Goal: Task Accomplishment & Management: Complete application form

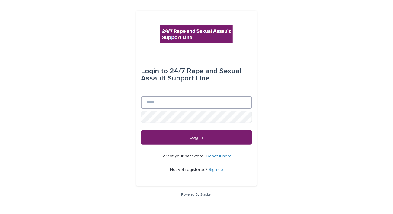
click at [155, 102] on input "Email" at bounding box center [196, 103] width 111 height 12
type input "**********"
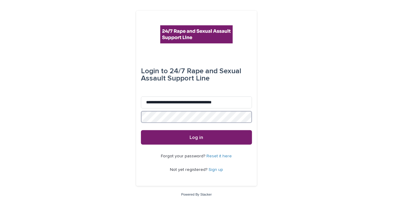
click at [96, 113] on div "**********" at bounding box center [196, 107] width 393 height 214
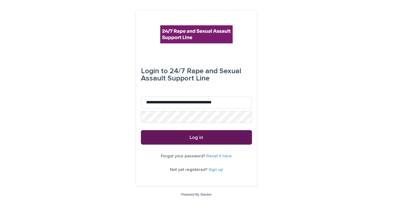
click at [202, 136] on span "Log in" at bounding box center [197, 137] width 14 height 5
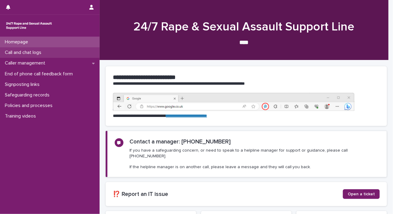
click at [42, 48] on div "Call and chat logs" at bounding box center [50, 52] width 100 height 11
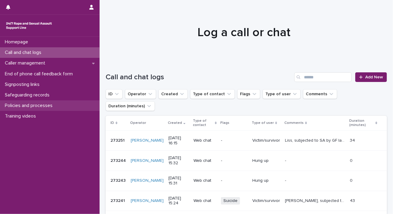
click at [30, 107] on p "Policies and processes" at bounding box center [29, 106] width 55 height 6
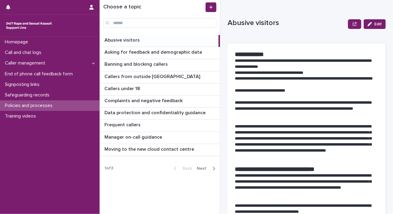
click at [202, 168] on span "Next" at bounding box center [203, 169] width 13 height 4
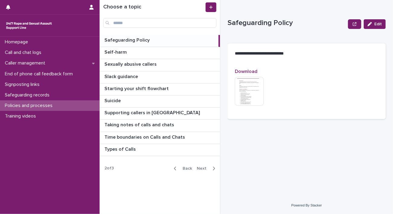
click at [202, 168] on span "Next" at bounding box center [203, 169] width 13 height 4
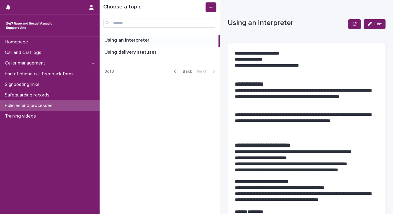
click at [184, 69] on span "Back" at bounding box center [185, 71] width 13 height 4
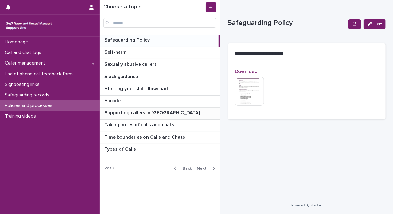
click at [139, 111] on p "Supporting callers in Wales" at bounding box center [152, 112] width 97 height 7
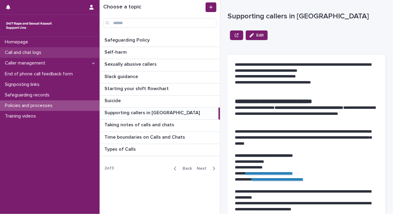
click at [44, 53] on p "Call and chat logs" at bounding box center [24, 53] width 44 height 6
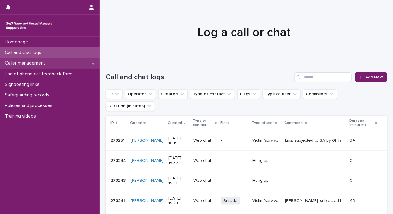
click at [65, 62] on div "Caller management" at bounding box center [50, 63] width 100 height 11
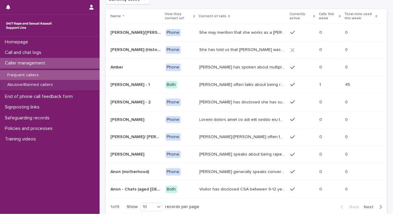
scroll to position [40, 0]
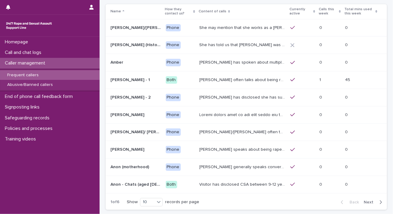
click at [366, 204] on button "Next" at bounding box center [374, 202] width 26 height 5
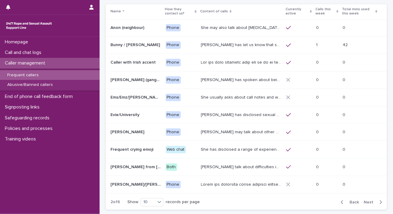
click at [366, 202] on span "Next" at bounding box center [370, 202] width 13 height 4
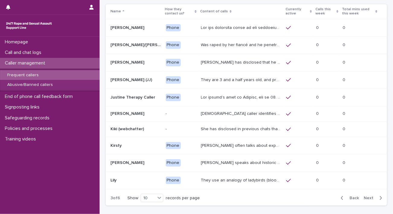
scroll to position [38, 0]
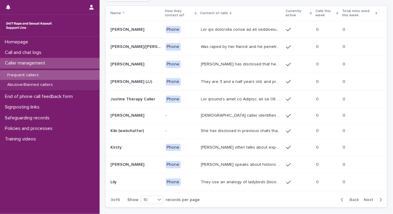
click at [366, 200] on span "Next" at bounding box center [370, 200] width 13 height 4
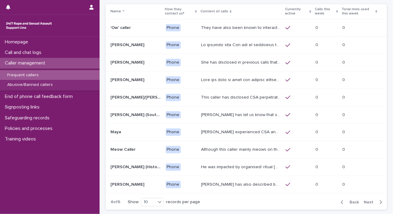
click at [366, 200] on span "Next" at bounding box center [370, 202] width 13 height 4
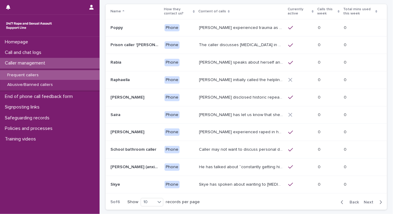
click at [366, 200] on span "Next" at bounding box center [370, 202] width 13 height 4
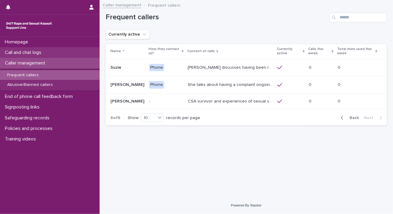
click at [41, 53] on p "Call and chat logs" at bounding box center [24, 53] width 44 height 6
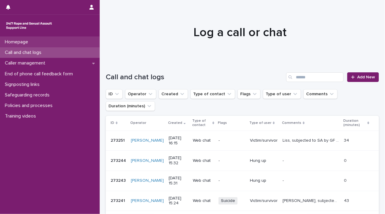
click at [46, 44] on div "Homepage" at bounding box center [50, 42] width 100 height 11
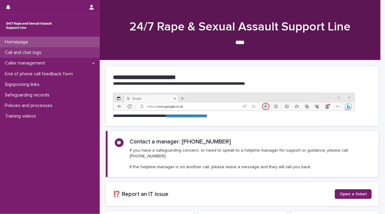
click at [44, 51] on p "Call and chat logs" at bounding box center [24, 53] width 44 height 6
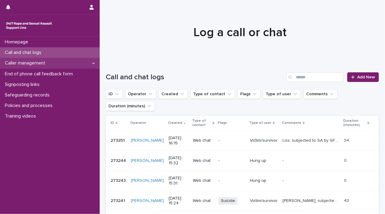
click at [43, 64] on p "Caller management" at bounding box center [26, 63] width 48 height 6
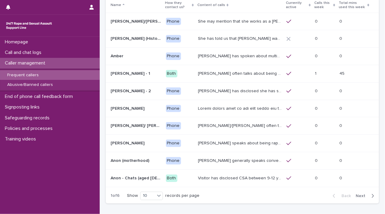
scroll to position [46, 0]
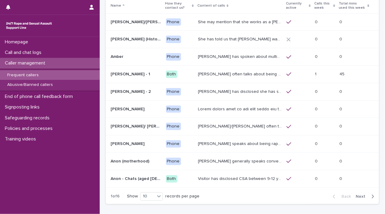
click at [356, 195] on span "Next" at bounding box center [361, 197] width 13 height 4
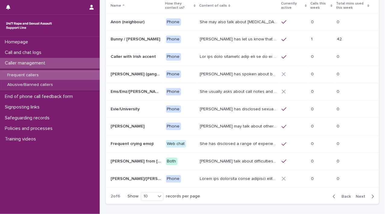
click at [356, 195] on span "Next" at bounding box center [361, 197] width 13 height 4
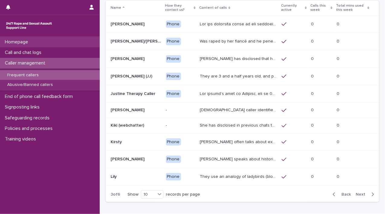
click at [36, 41] on div "Homepage" at bounding box center [50, 42] width 100 height 11
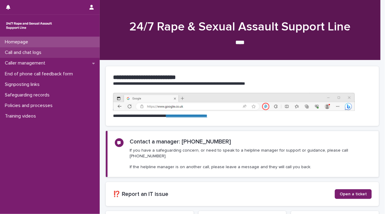
click at [37, 52] on p "Call and chat logs" at bounding box center [24, 53] width 44 height 6
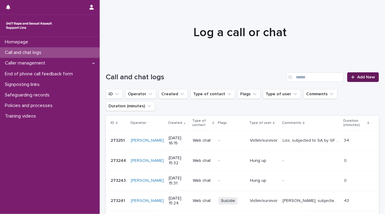
click at [357, 77] on span "Add New" at bounding box center [366, 77] width 18 height 4
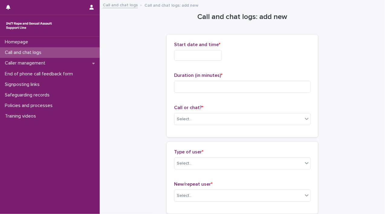
click at [191, 56] on input "text" at bounding box center [198, 55] width 48 height 11
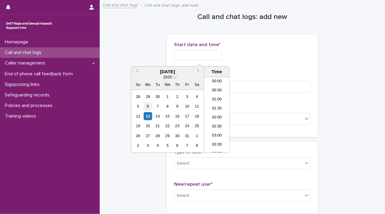
scroll to position [266, 0]
click at [147, 117] on div "13" at bounding box center [148, 116] width 8 height 8
drag, startPoint x: 197, startPoint y: 55, endPoint x: 310, endPoint y: 51, distance: 113.3
click at [309, 51] on div "**********" at bounding box center [242, 86] width 151 height 103
type input "**********"
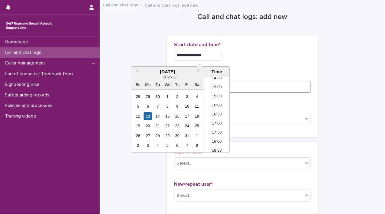
click at [287, 84] on input at bounding box center [242, 87] width 136 height 12
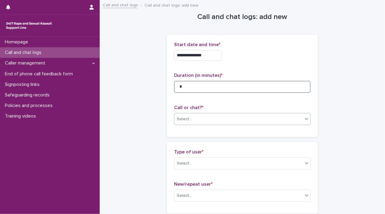
type input "*"
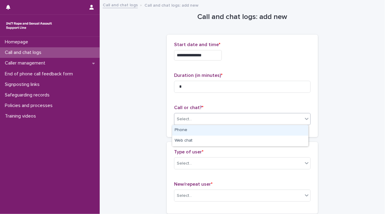
click at [299, 118] on div "Select..." at bounding box center [238, 119] width 128 height 10
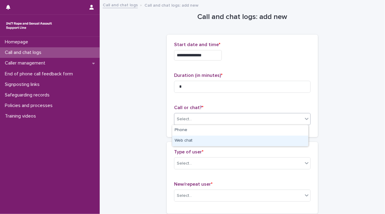
drag, startPoint x: 284, startPoint y: 136, endPoint x: 280, endPoint y: 138, distance: 4.3
click at [280, 138] on div "Web chat" at bounding box center [240, 141] width 136 height 11
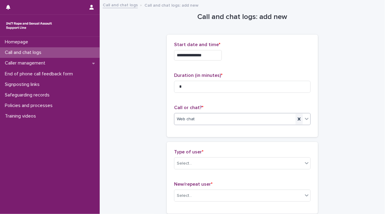
click at [295, 118] on div at bounding box center [298, 119] width 7 height 11
click at [303, 120] on icon at bounding box center [306, 119] width 6 height 6
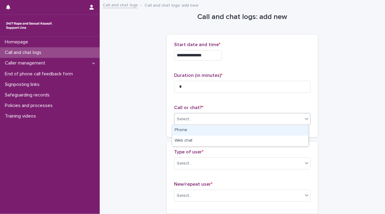
click at [294, 131] on div "Phone" at bounding box center [240, 130] width 136 height 11
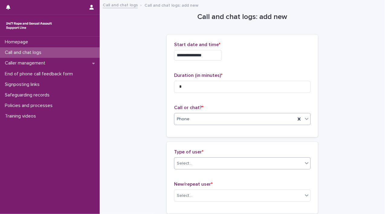
click at [304, 161] on icon at bounding box center [306, 163] width 6 height 6
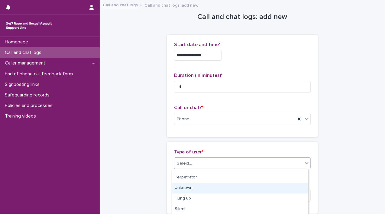
click at [287, 189] on div "Unknown" at bounding box center [240, 188] width 136 height 11
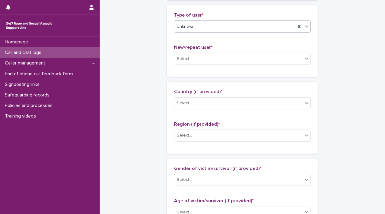
scroll to position [149, 0]
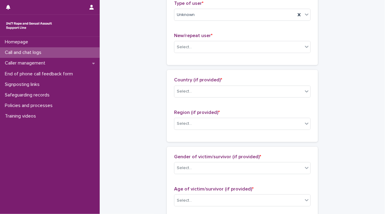
click at [309, 45] on div "Type of user * Unknown New/repeat user * Select..." at bounding box center [242, 29] width 151 height 72
click at [300, 50] on div "Select..." at bounding box center [238, 47] width 128 height 10
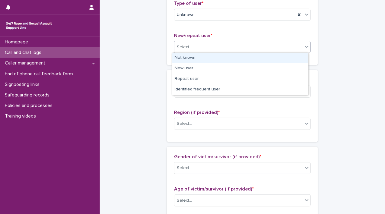
click at [299, 58] on div "Not known" at bounding box center [240, 58] width 136 height 11
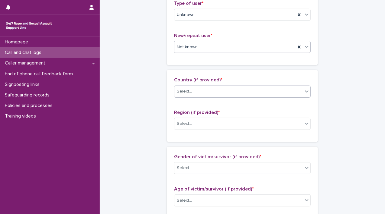
click at [300, 95] on div "Select..." at bounding box center [238, 92] width 128 height 10
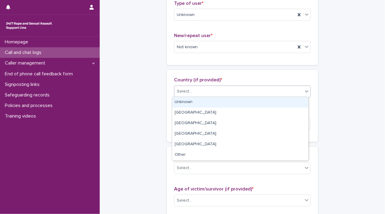
click at [291, 107] on div "Unknown" at bounding box center [240, 102] width 136 height 11
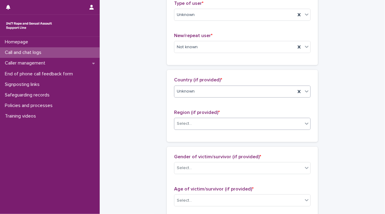
click at [304, 124] on icon at bounding box center [306, 124] width 6 height 6
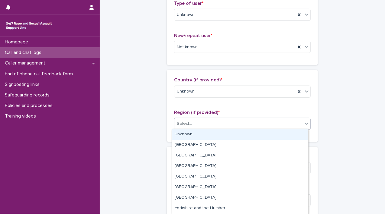
click at [295, 135] on div "Unknown" at bounding box center [240, 135] width 136 height 11
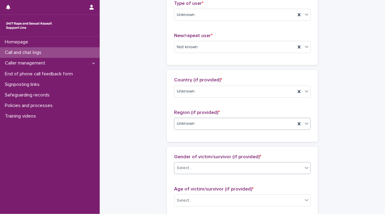
click at [305, 167] on icon at bounding box center [307, 168] width 4 height 2
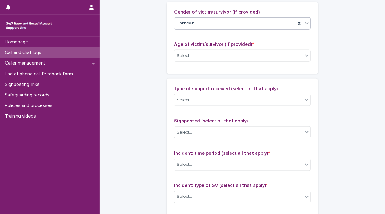
scroll to position [303, 0]
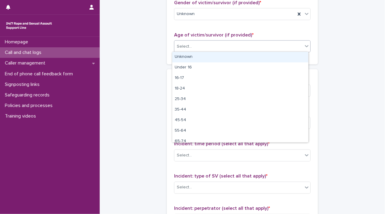
click at [300, 43] on div "Select..." at bounding box center [238, 47] width 128 height 10
click at [293, 55] on div "Unknown" at bounding box center [240, 57] width 136 height 11
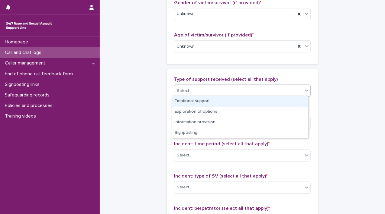
click at [304, 91] on icon at bounding box center [306, 91] width 6 height 6
click at [298, 98] on div "Emotional support" at bounding box center [240, 101] width 136 height 11
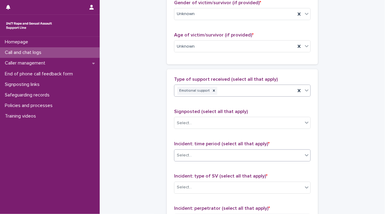
click at [298, 155] on div "Select..." at bounding box center [238, 156] width 128 height 10
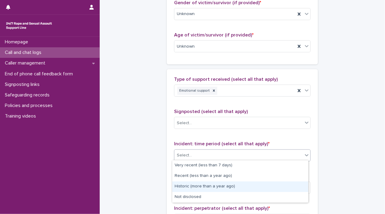
click at [276, 190] on div "Historic (more than a year ago)" at bounding box center [240, 187] width 136 height 11
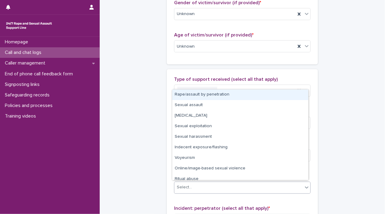
drag, startPoint x: 276, startPoint y: 190, endPoint x: 275, endPoint y: 195, distance: 4.8
click at [275, 195] on div "Incident: type of SV (select all that apply) * option Rape/assault by penetrati…" at bounding box center [242, 186] width 136 height 25
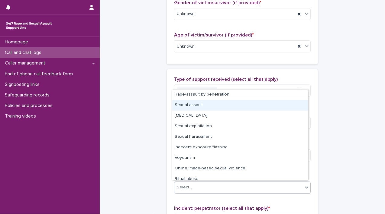
click at [331, 110] on div "**********" at bounding box center [242, 23] width 273 height 653
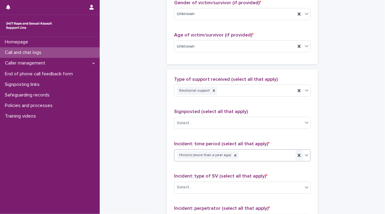
click at [295, 158] on div at bounding box center [298, 155] width 7 height 11
click at [304, 156] on icon at bounding box center [306, 155] width 6 height 6
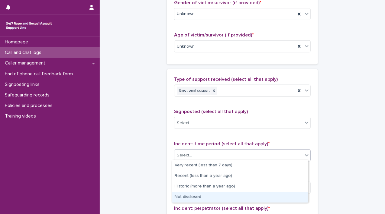
click at [290, 194] on div "Not disclosed" at bounding box center [240, 197] width 136 height 11
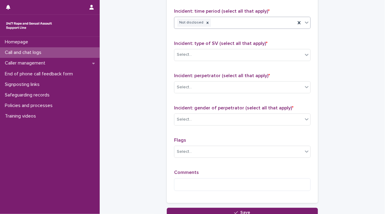
scroll to position [450, 0]
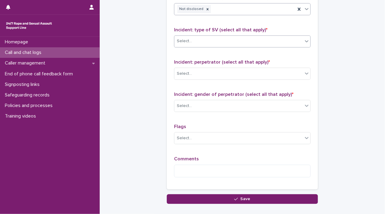
click at [303, 38] on icon at bounding box center [306, 41] width 6 height 6
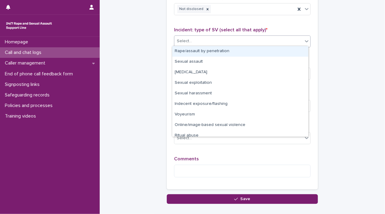
scroll to position [15, 0]
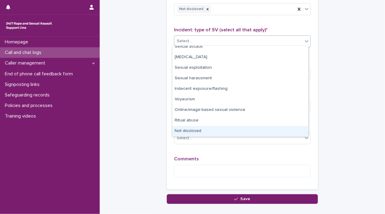
click at [287, 131] on div "Not disclosed" at bounding box center [240, 131] width 136 height 11
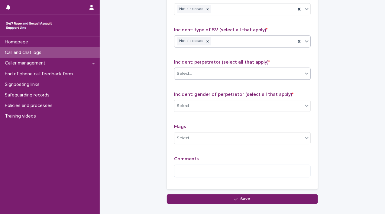
click at [306, 74] on icon at bounding box center [306, 74] width 6 height 6
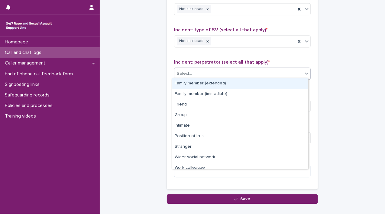
scroll to position [25, 0]
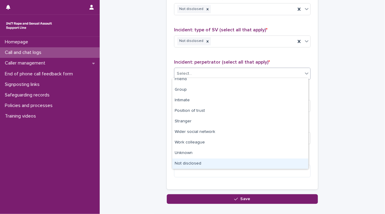
click at [288, 162] on div "Not disclosed" at bounding box center [240, 164] width 136 height 11
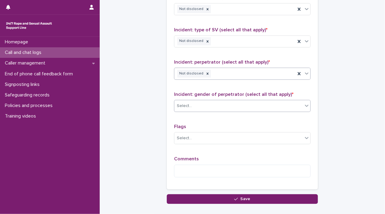
click at [304, 103] on icon at bounding box center [306, 106] width 6 height 6
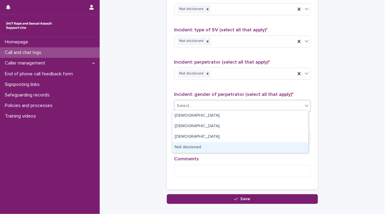
click at [277, 149] on div "Not disclosed" at bounding box center [240, 148] width 136 height 11
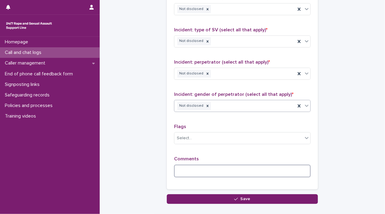
click at [263, 169] on textarea at bounding box center [242, 171] width 136 height 13
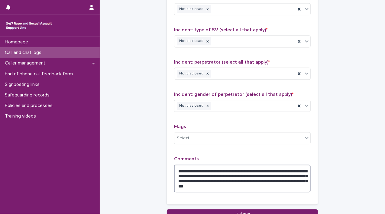
drag, startPoint x: 177, startPoint y: 167, endPoint x: 313, endPoint y: 186, distance: 137.5
click at [254, 170] on textarea "**********" at bounding box center [242, 179] width 136 height 28
click at [242, 167] on textarea "**********" at bounding box center [242, 179] width 136 height 28
click at [190, 174] on textarea "**********" at bounding box center [242, 179] width 136 height 28
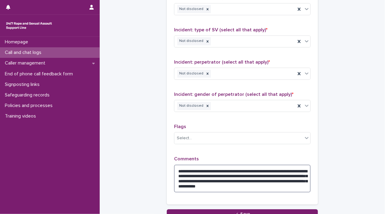
click at [225, 184] on textarea "**********" at bounding box center [242, 179] width 136 height 28
type textarea "**********"
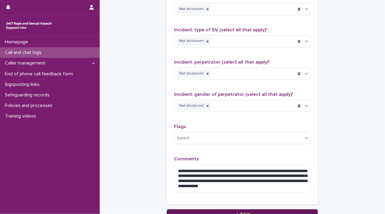
click at [231, 212] on button "Save" at bounding box center [242, 215] width 151 height 10
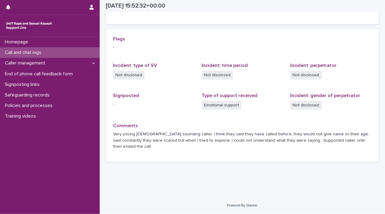
scroll to position [112, 0]
